Goal: Task Accomplishment & Management: Manage account settings

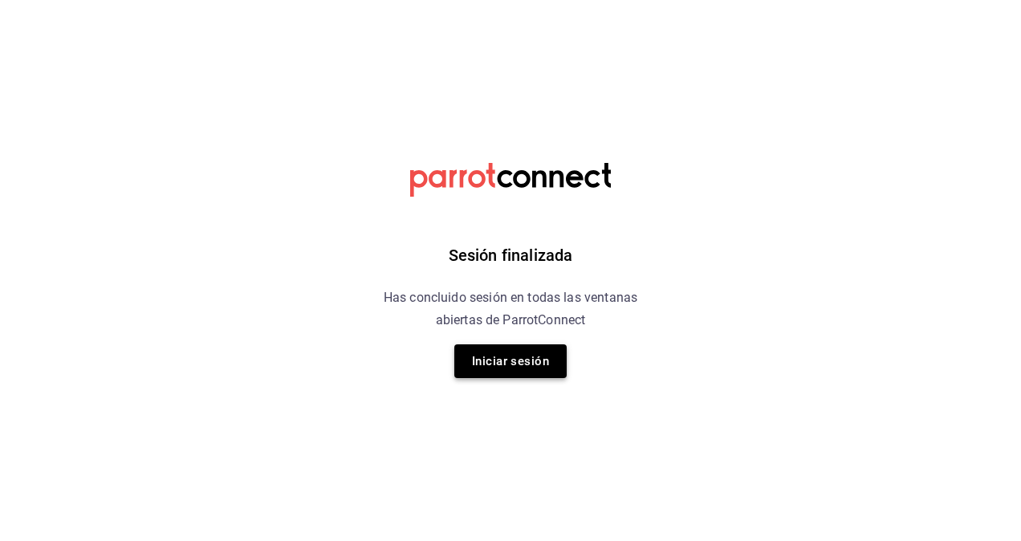
click at [555, 368] on button "Iniciar sesión" at bounding box center [510, 361] width 112 height 34
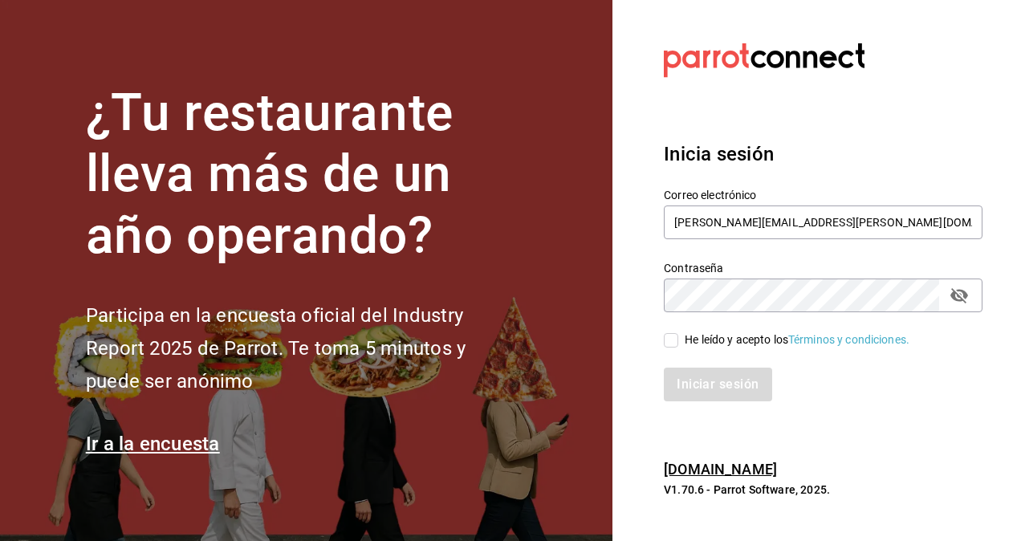
click at [678, 332] on span "He leído y acepto los Términos y condiciones." at bounding box center [793, 339] width 231 height 17
click at [677, 333] on input "He leído y acepto los Términos y condiciones." at bounding box center [671, 340] width 14 height 14
checkbox input "true"
click at [711, 385] on button "Iniciar sesión" at bounding box center [718, 385] width 109 height 34
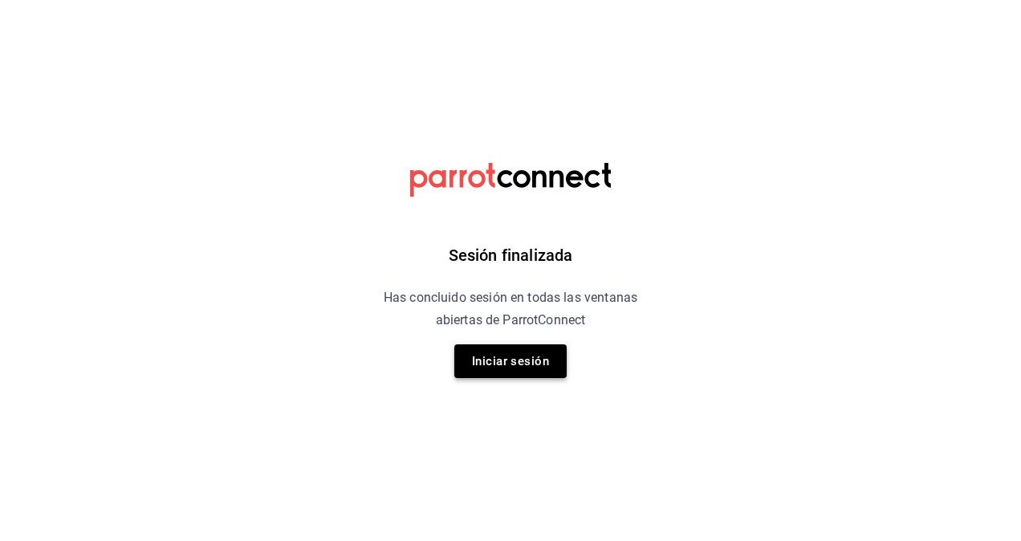
click at [504, 358] on button "Iniciar sesión" at bounding box center [510, 361] width 112 height 34
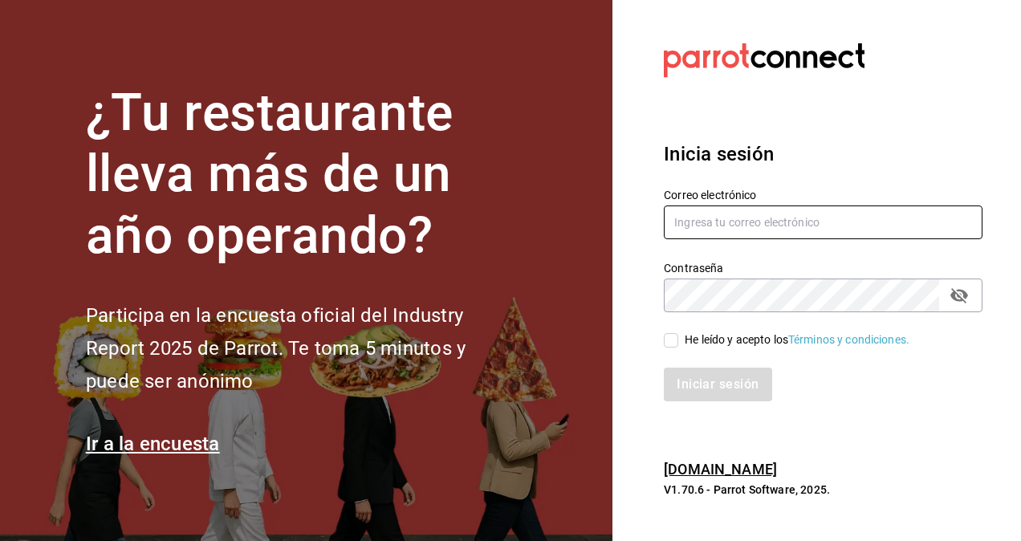
type input "[PERSON_NAME][EMAIL_ADDRESS][PERSON_NAME][DOMAIN_NAME]"
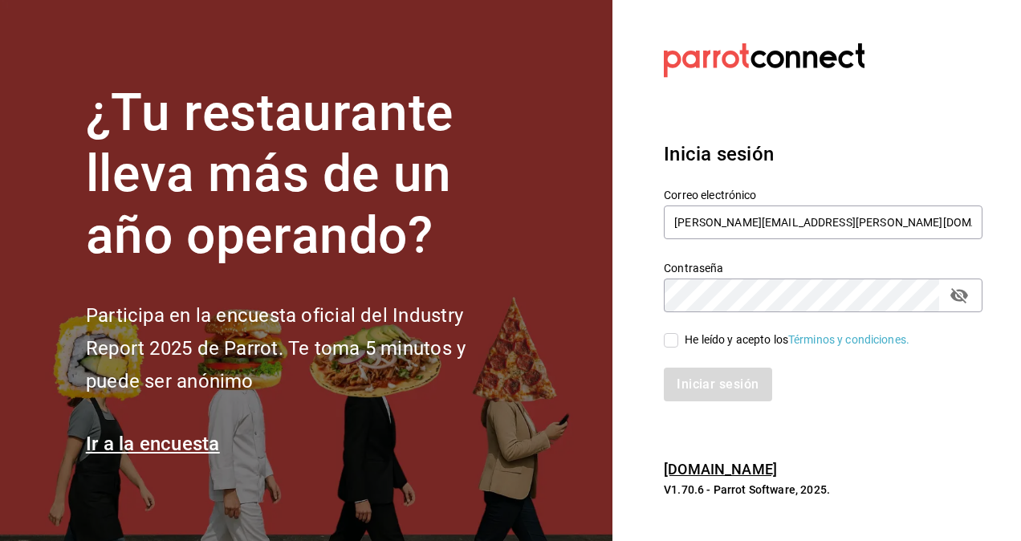
click at [670, 335] on input "He leído y acepto los Términos y condiciones." at bounding box center [671, 340] width 14 height 14
checkbox input "true"
click at [705, 382] on button "Iniciar sesión" at bounding box center [718, 385] width 109 height 34
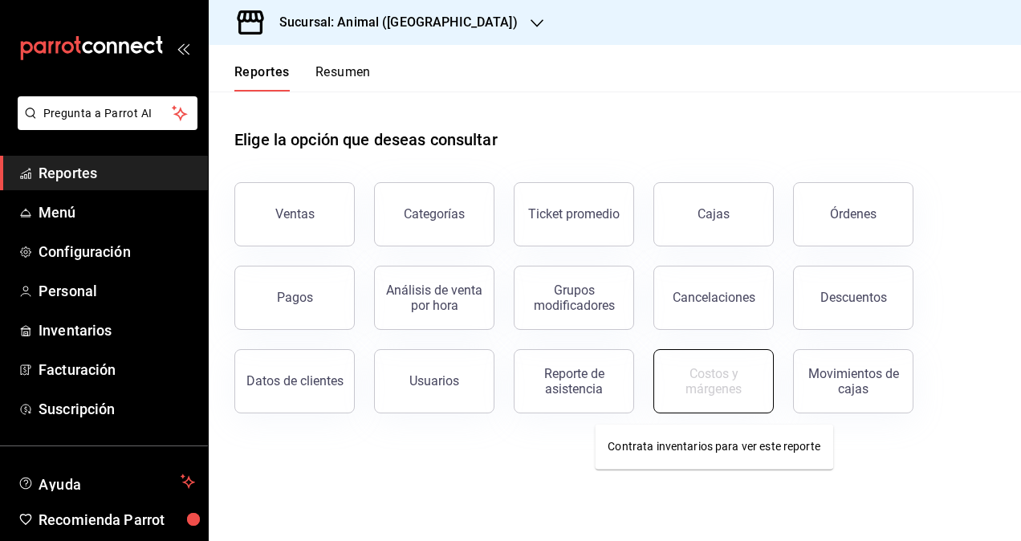
click at [698, 392] on div "Costos y márgenes" at bounding box center [714, 381] width 100 height 30
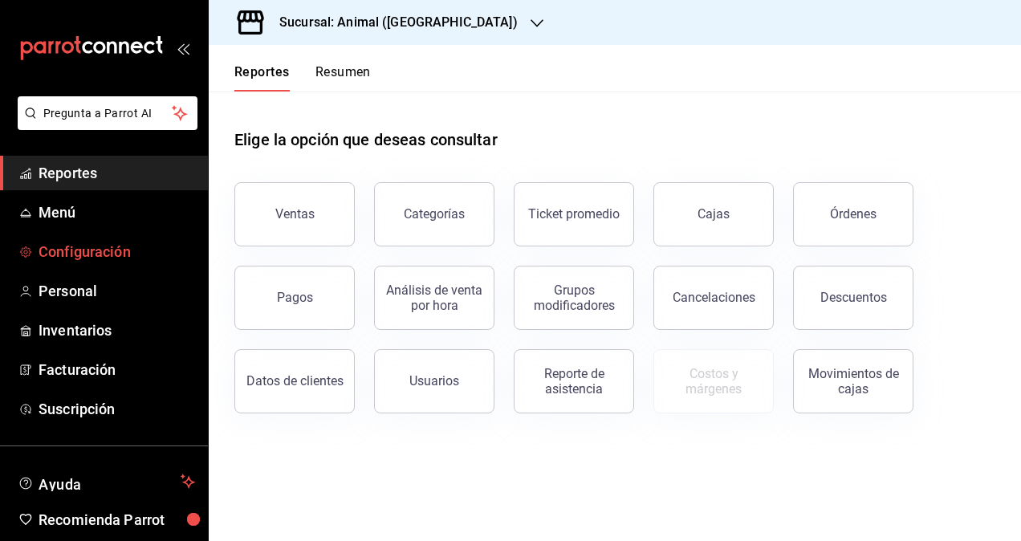
click at [124, 268] on link "Configuración" at bounding box center [104, 251] width 208 height 35
